Goal: Task Accomplishment & Management: Manage account settings

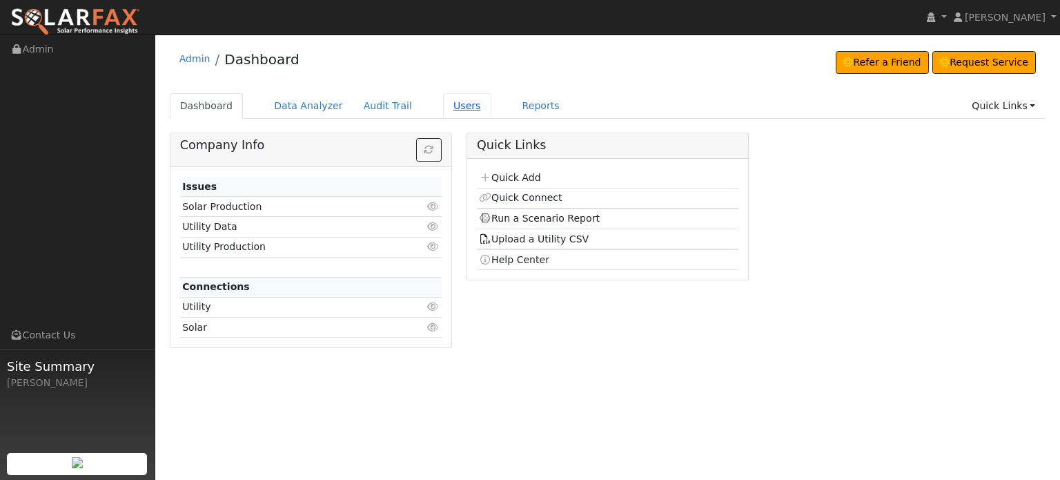
click at [453, 107] on link "Users" at bounding box center [467, 106] width 48 height 26
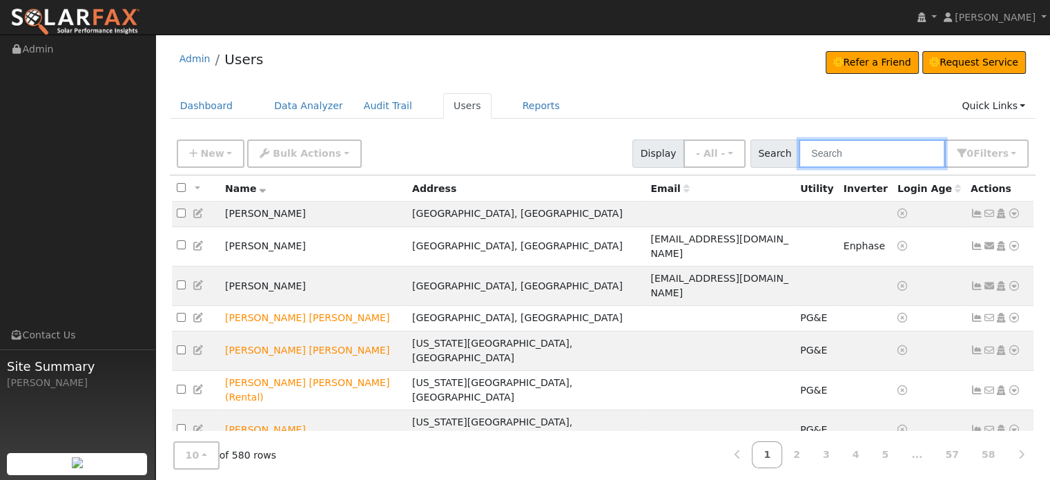
click at [850, 156] on input "text" at bounding box center [871, 153] width 146 height 28
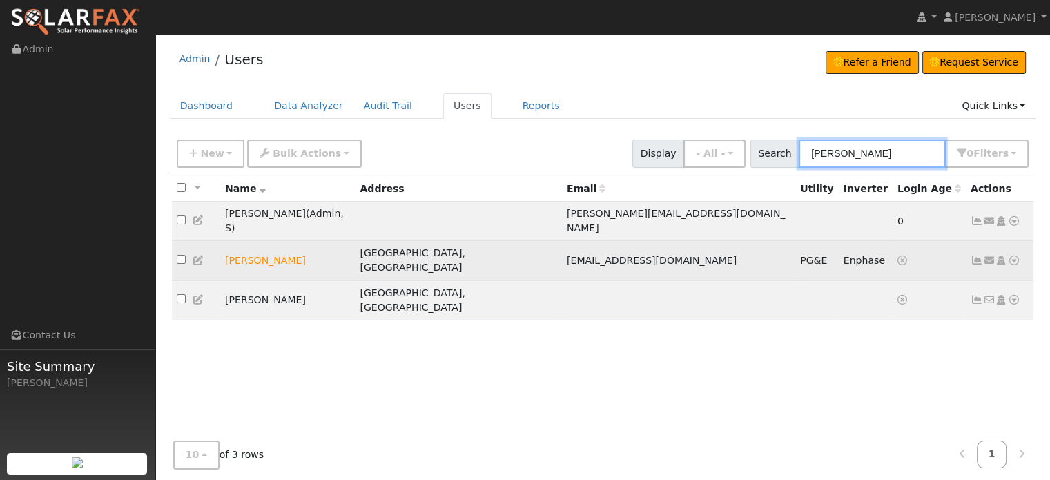
type input "[PERSON_NAME]"
click at [972, 255] on icon at bounding box center [976, 260] width 12 height 10
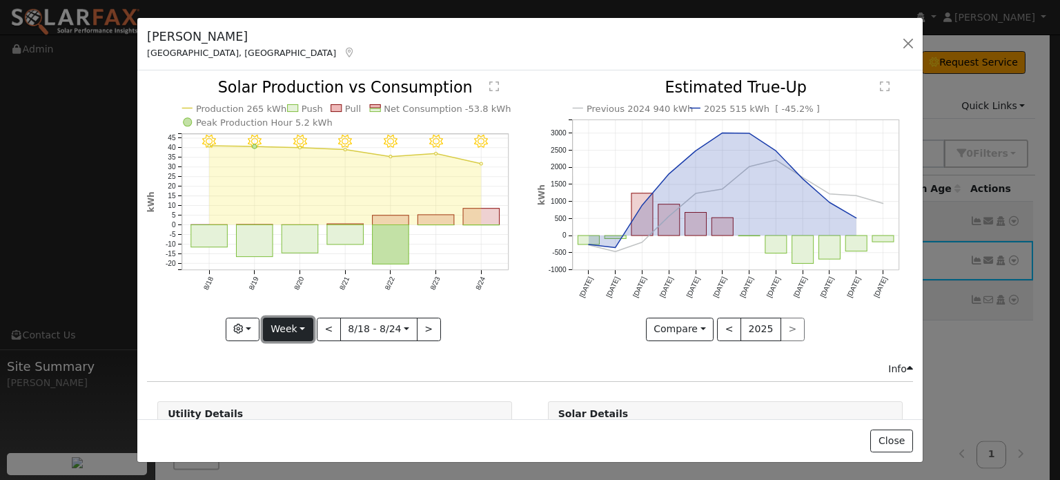
click at [302, 320] on button "Week" at bounding box center [288, 328] width 50 height 23
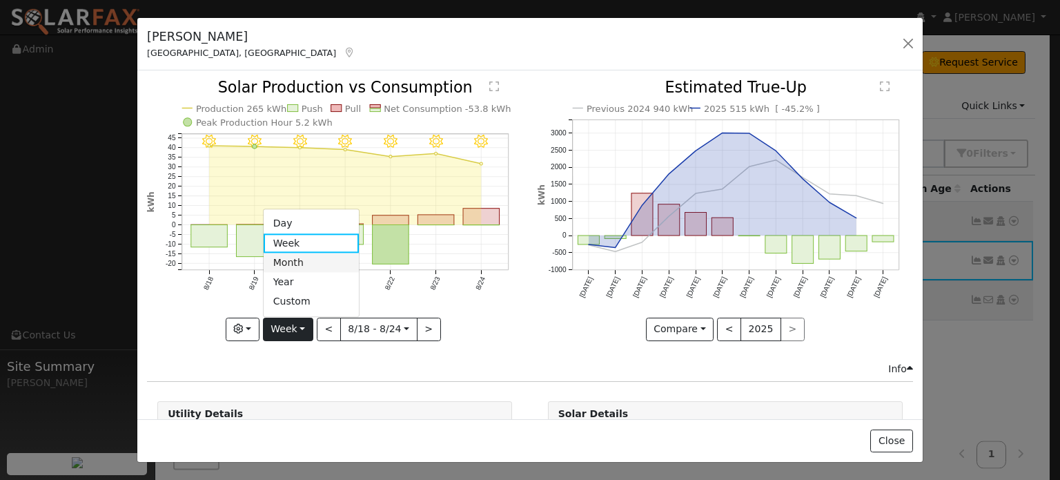
click at [295, 256] on link "Month" at bounding box center [312, 262] width 96 height 19
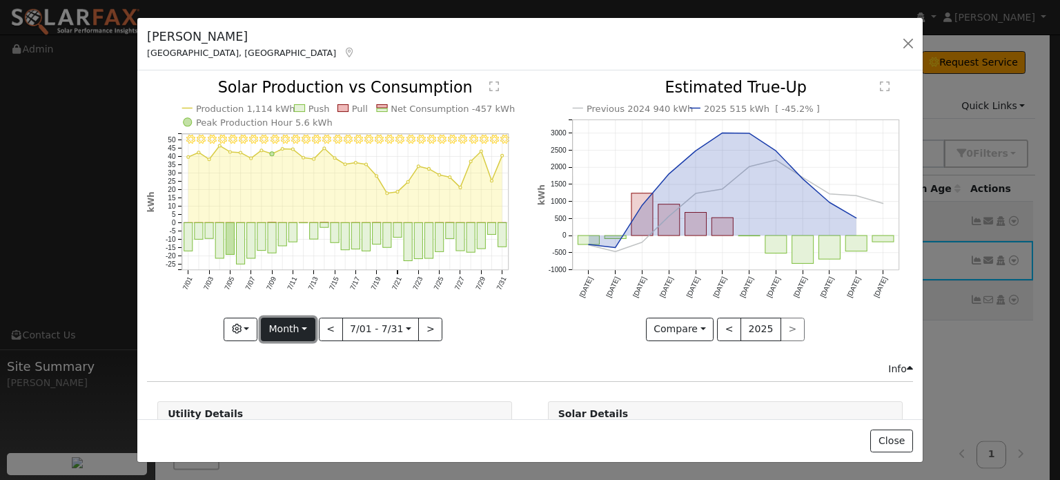
click at [304, 326] on button "Month" at bounding box center [288, 328] width 55 height 23
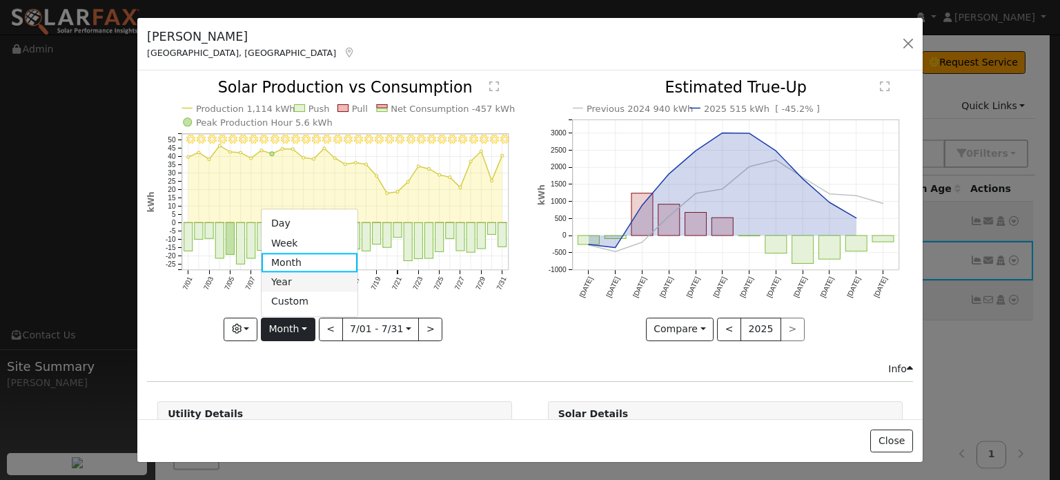
click at [295, 280] on link "Year" at bounding box center [310, 282] width 96 height 19
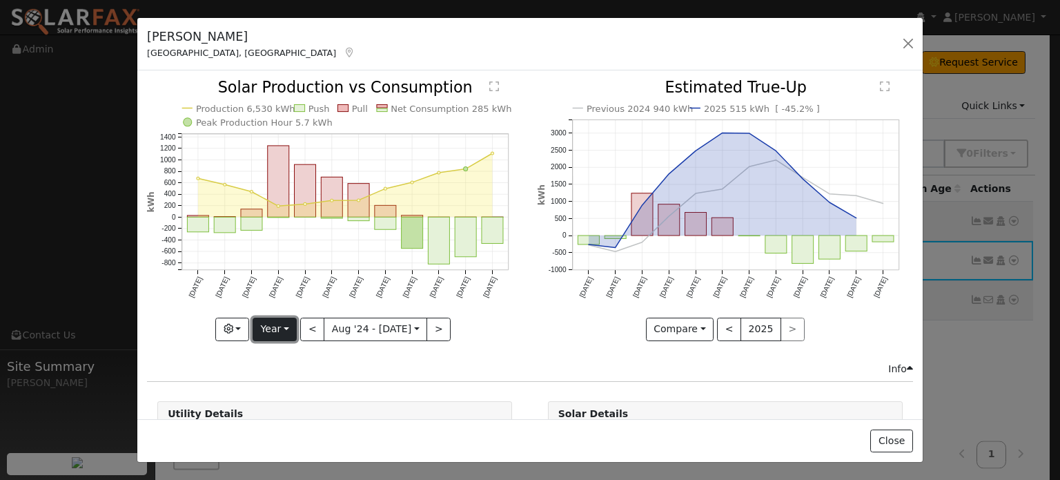
click at [290, 320] on button "Year" at bounding box center [275, 328] width 44 height 23
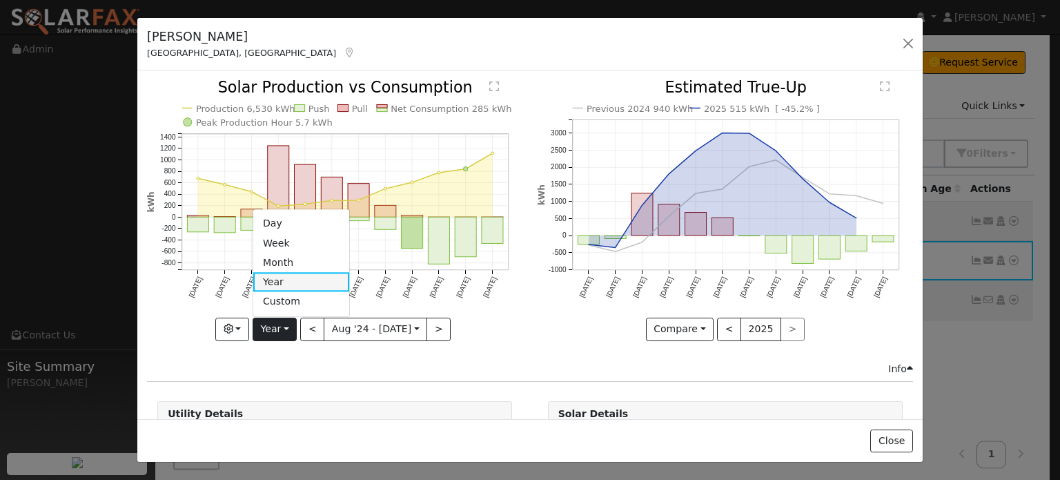
click at [294, 278] on link "Year" at bounding box center [301, 282] width 96 height 19
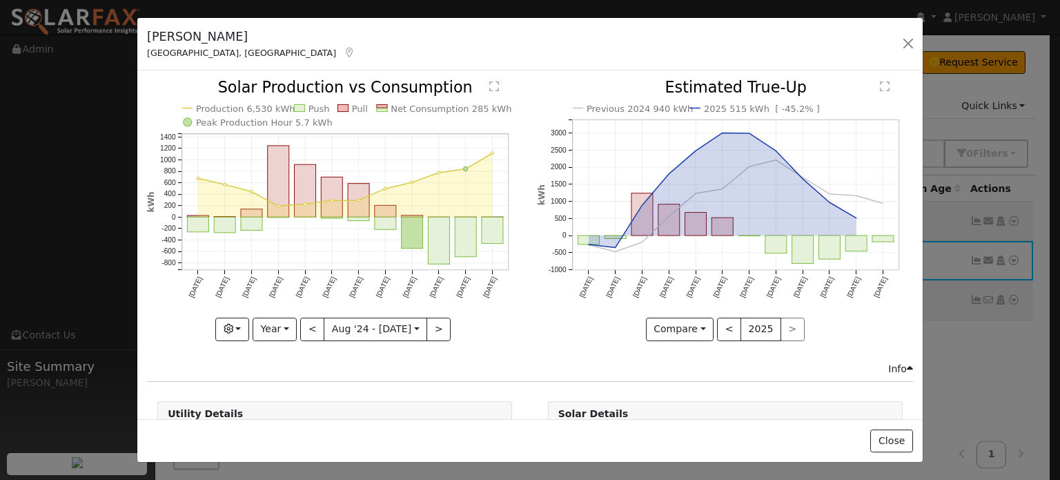
click at [490, 81] on text "" at bounding box center [495, 86] width 10 height 11
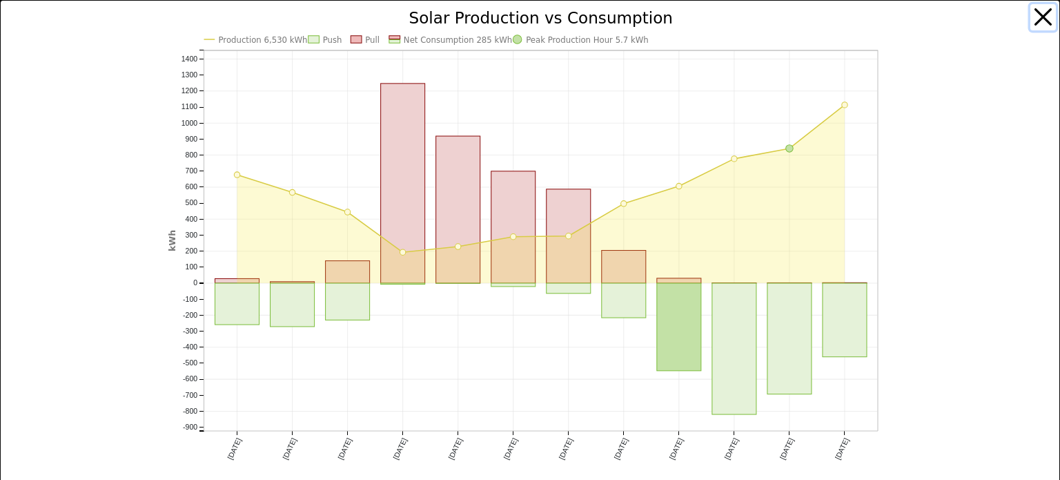
click at [1030, 12] on button "button" at bounding box center [1043, 17] width 26 height 26
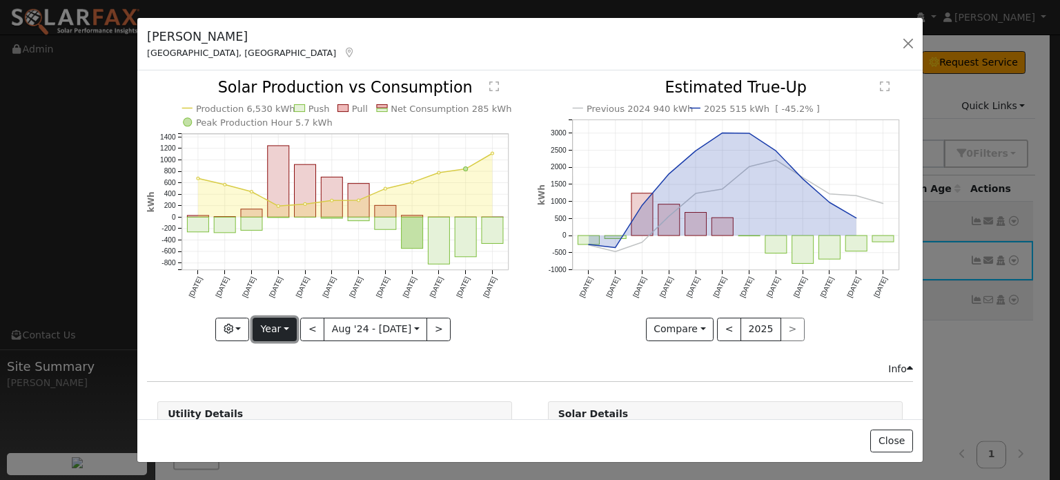
click at [295, 324] on button "Year" at bounding box center [275, 328] width 44 height 23
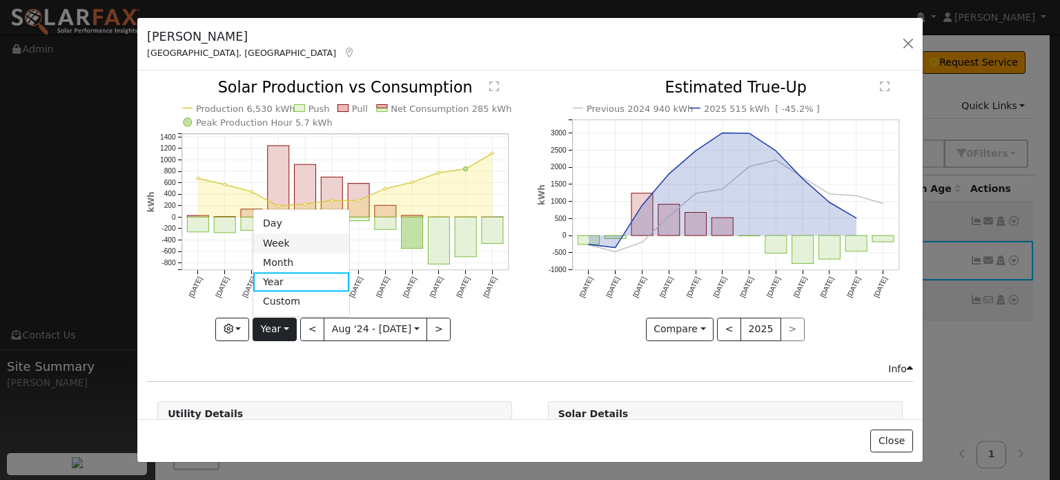
click at [287, 239] on link "Week" at bounding box center [301, 242] width 96 height 19
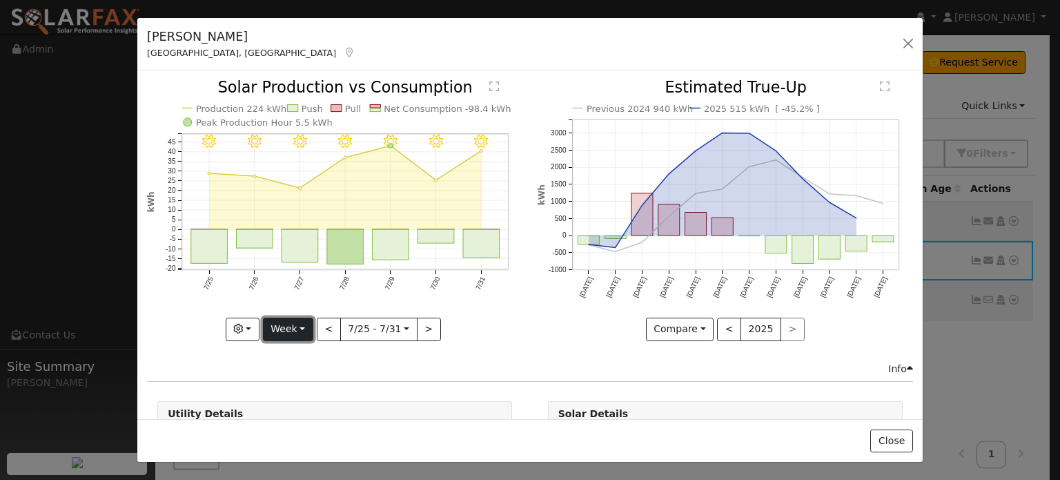
click at [304, 322] on button "Week" at bounding box center [288, 328] width 50 height 23
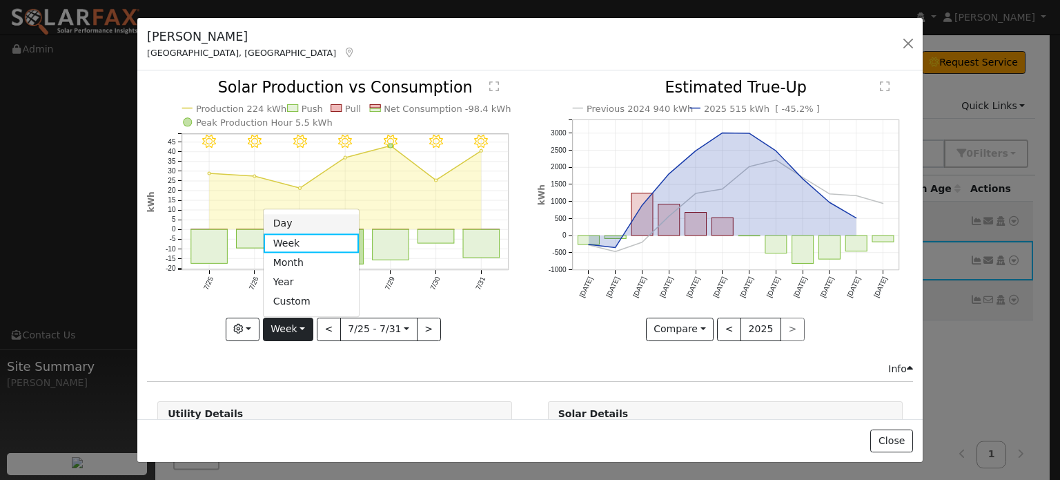
click at [290, 226] on link "Day" at bounding box center [312, 223] width 96 height 19
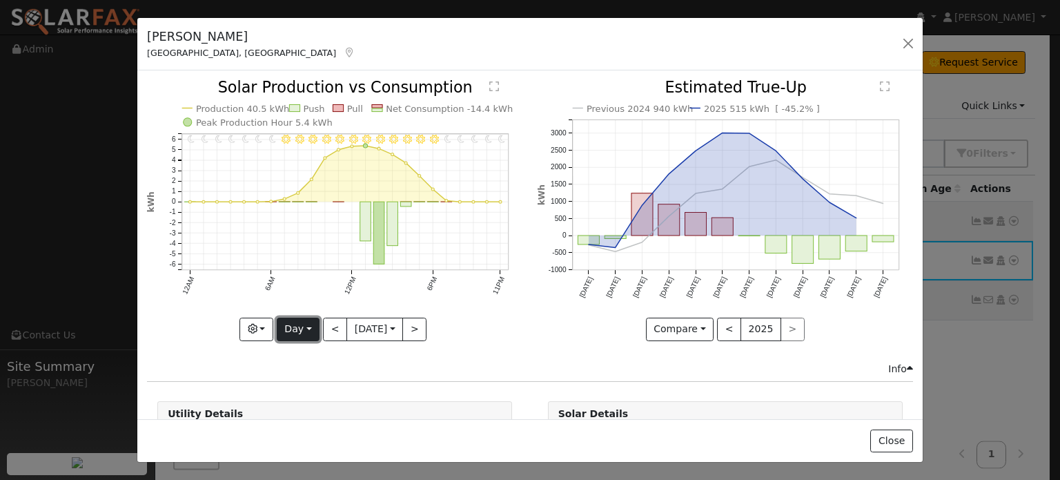
click at [304, 328] on button "Day" at bounding box center [298, 328] width 43 height 23
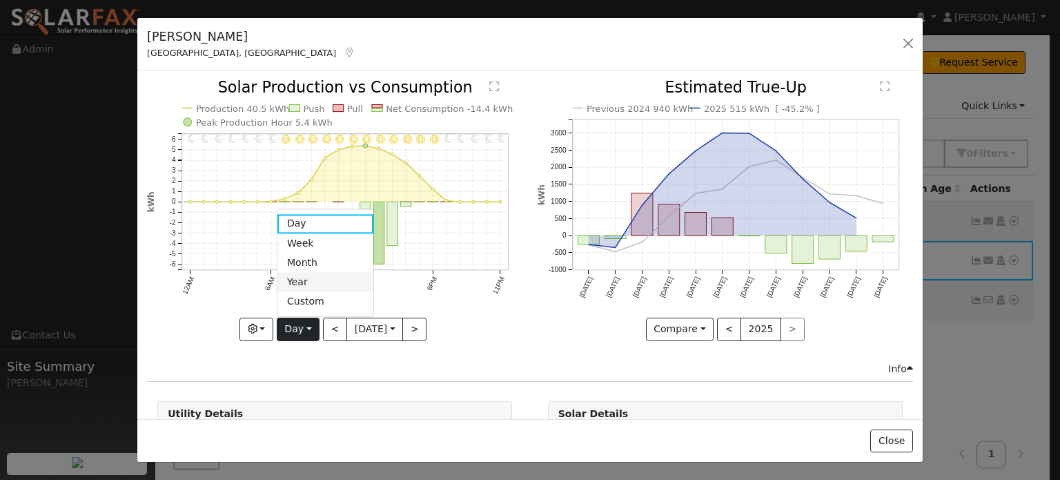
click at [299, 281] on link "Year" at bounding box center [325, 282] width 96 height 19
type input "[DATE]"
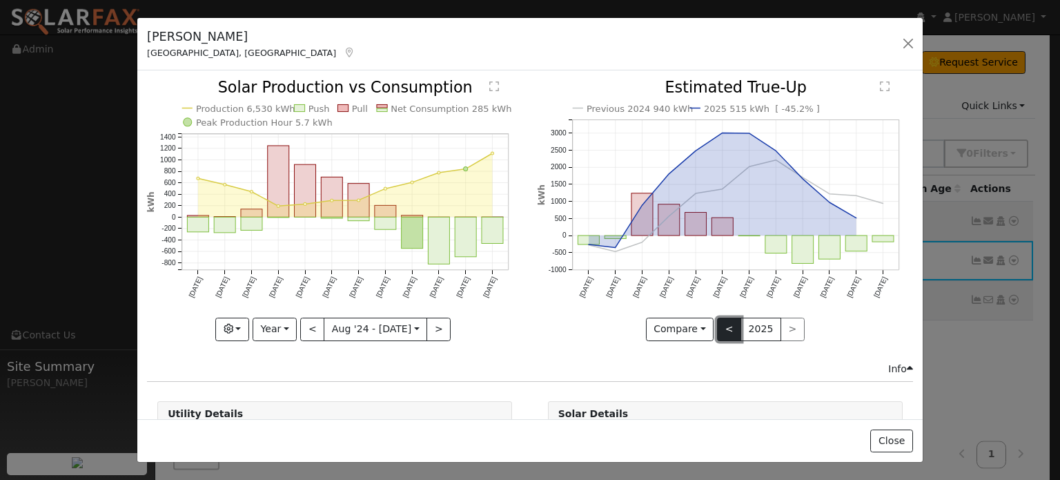
click at [727, 320] on button "<" at bounding box center [729, 328] width 24 height 23
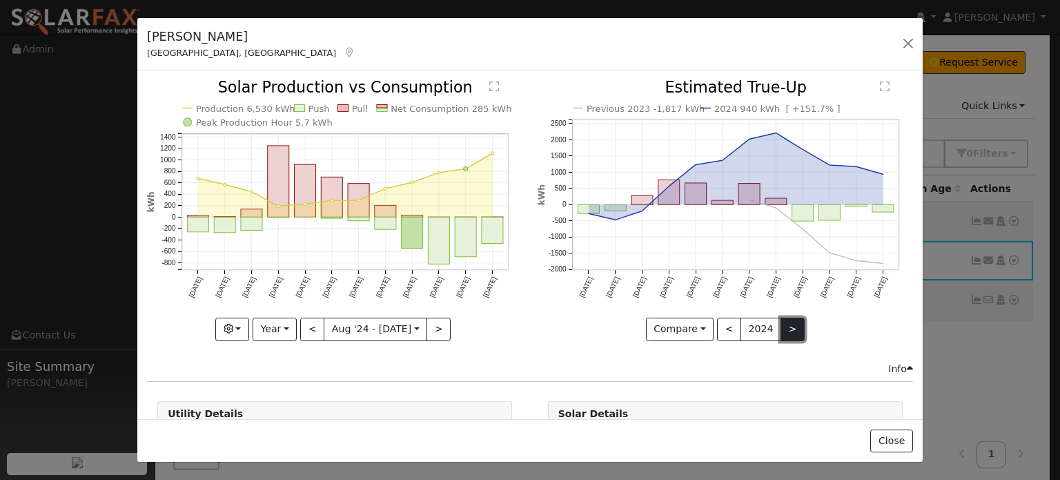
click at [787, 328] on button ">" at bounding box center [793, 328] width 24 height 23
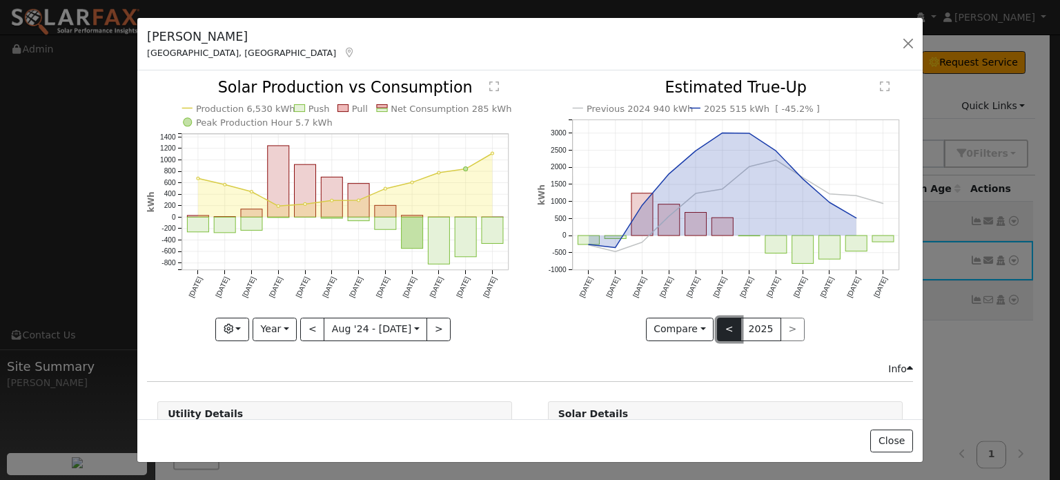
click at [717, 330] on button "<" at bounding box center [729, 328] width 24 height 23
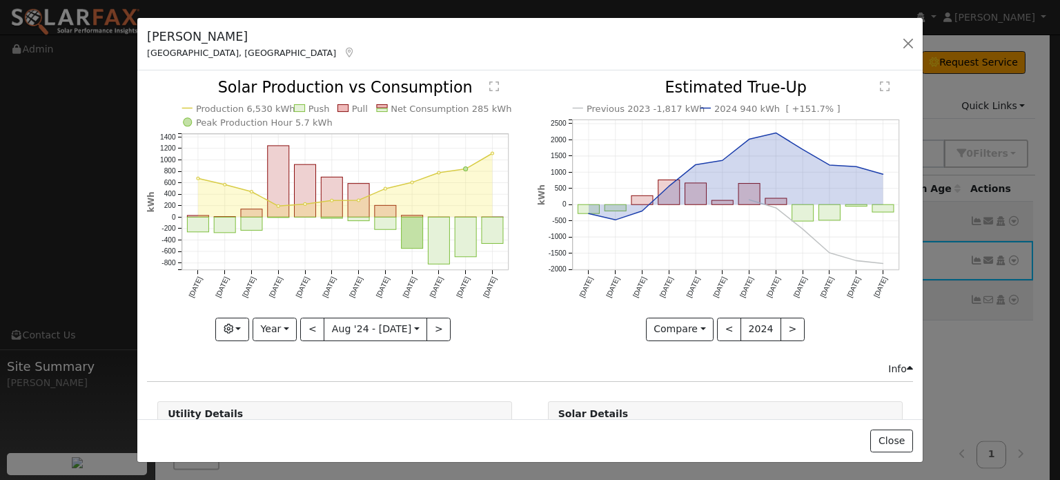
click at [880, 83] on text "" at bounding box center [885, 86] width 10 height 11
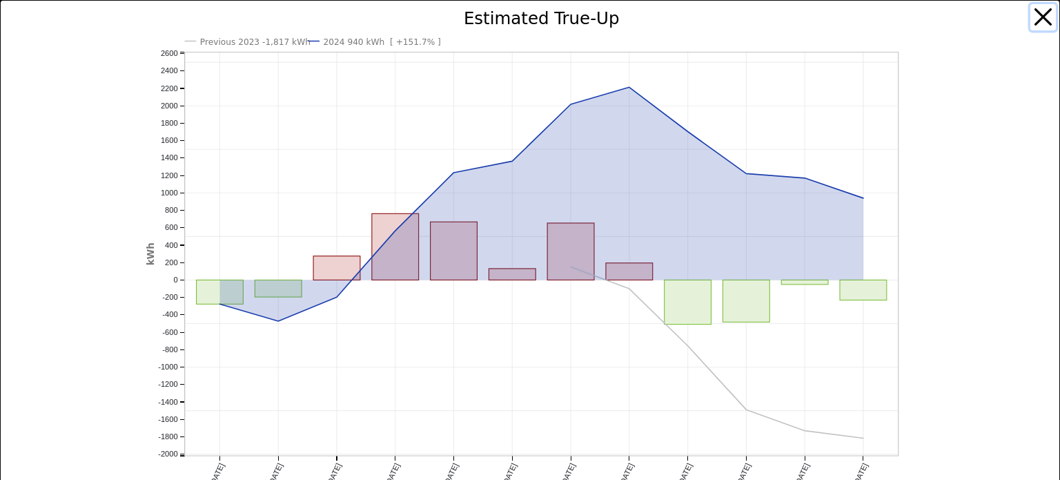
click at [1032, 16] on button "button" at bounding box center [1043, 17] width 26 height 26
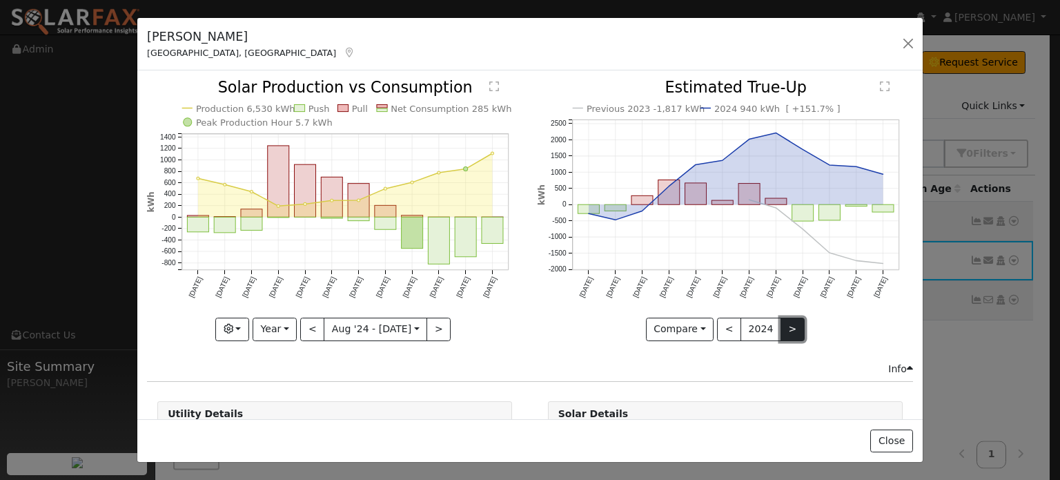
click at [781, 322] on button ">" at bounding box center [793, 328] width 24 height 23
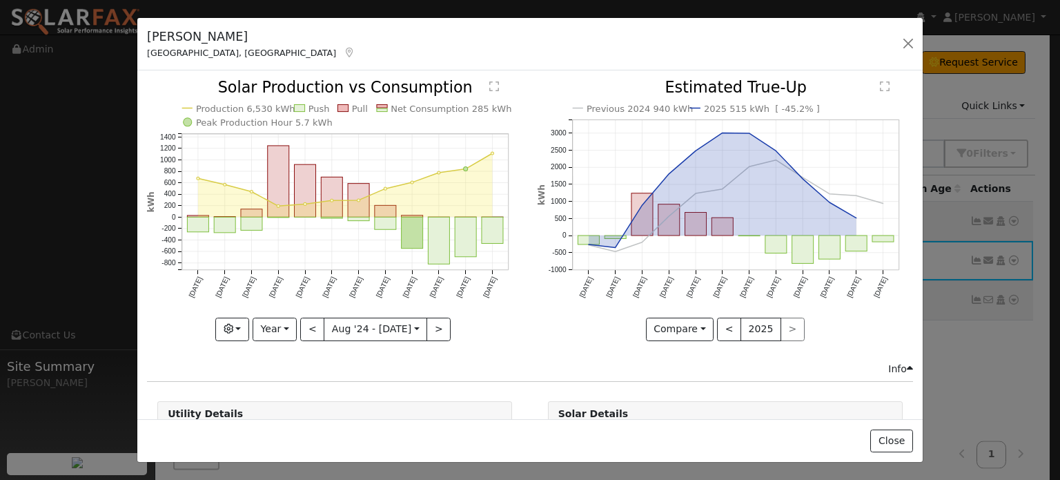
click at [880, 82] on text "" at bounding box center [885, 86] width 10 height 11
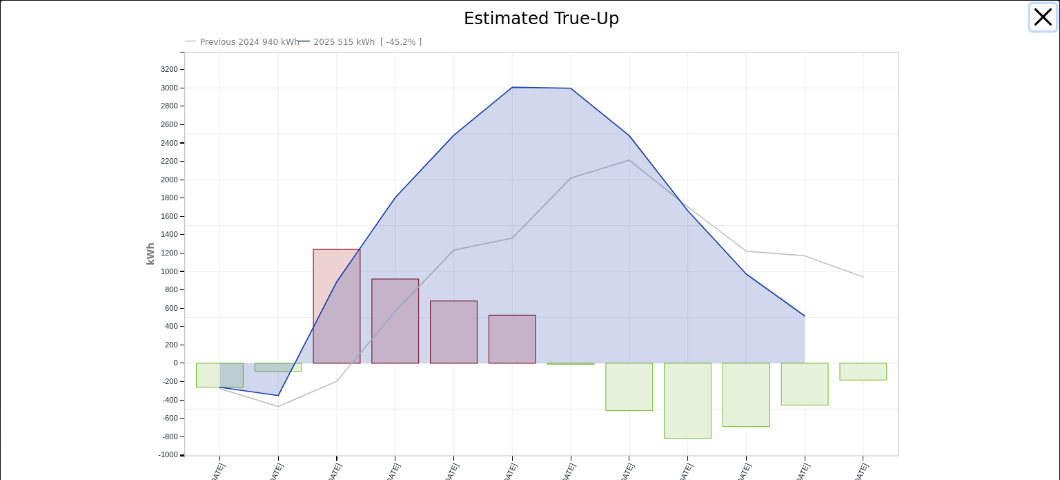
click at [1030, 17] on button "button" at bounding box center [1043, 17] width 26 height 26
